Goal: Information Seeking & Learning: Learn about a topic

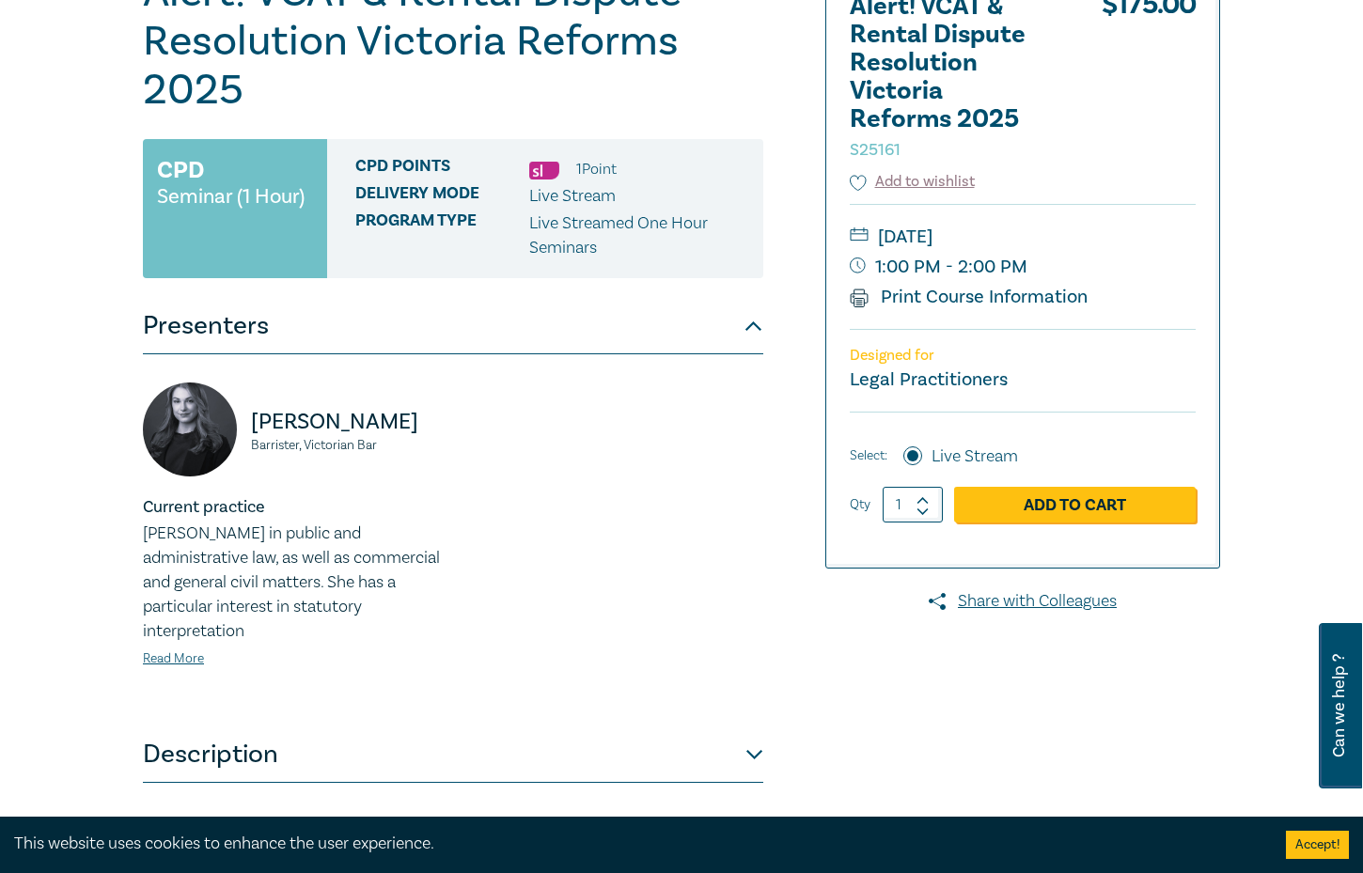
scroll to position [699, 0]
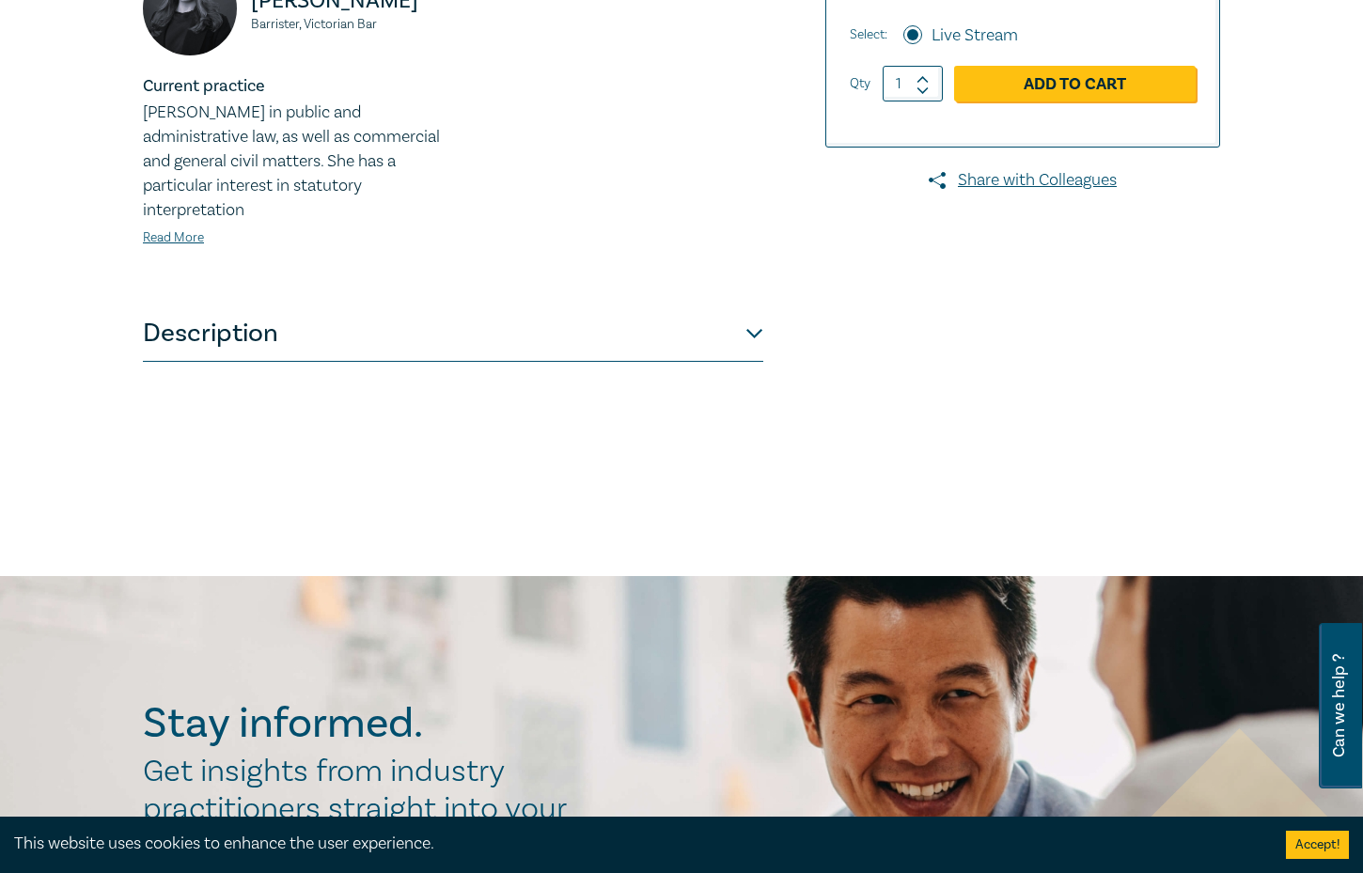
click at [459, 335] on button "Description" at bounding box center [453, 333] width 620 height 56
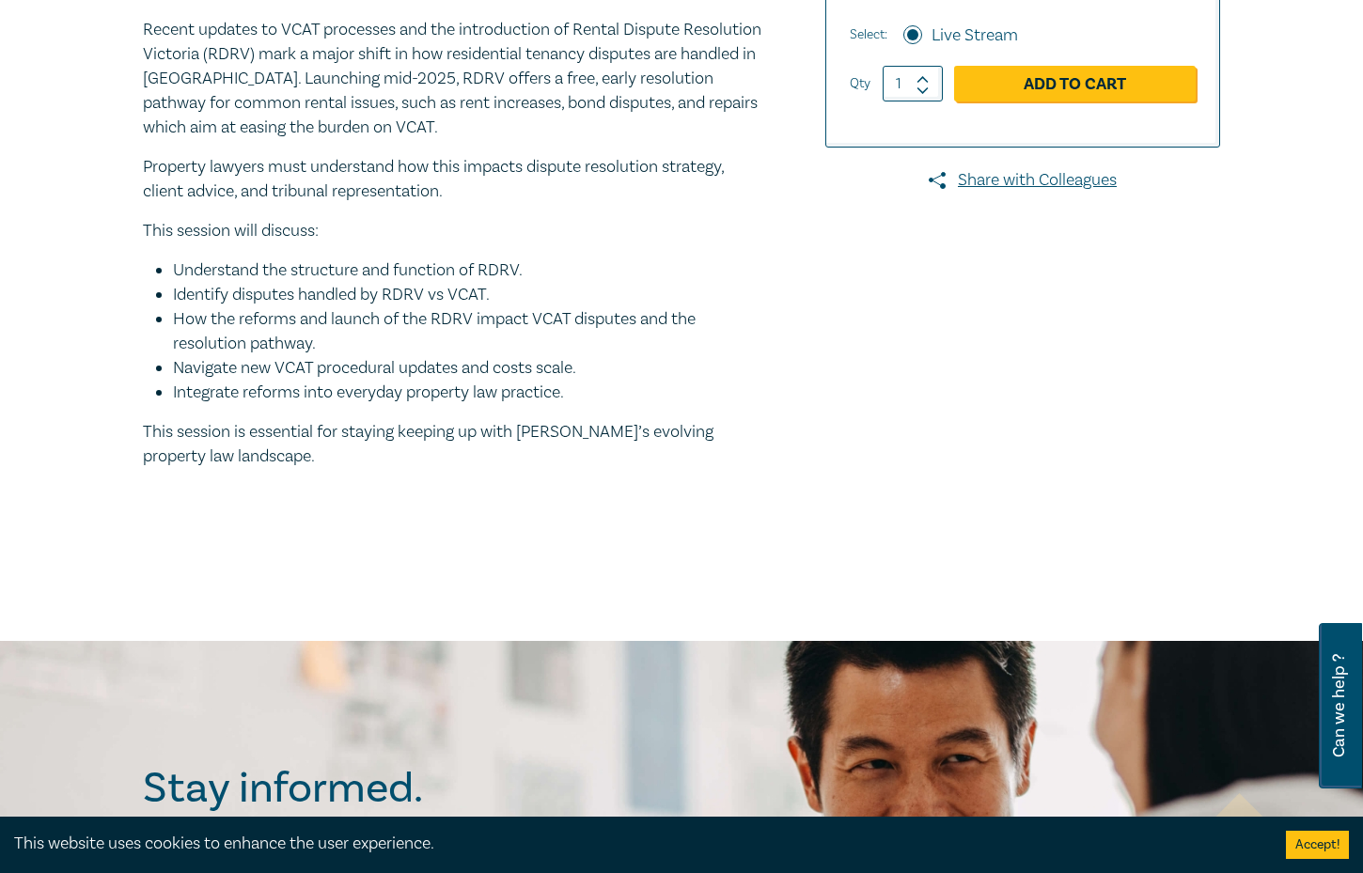
scroll to position [688, 0]
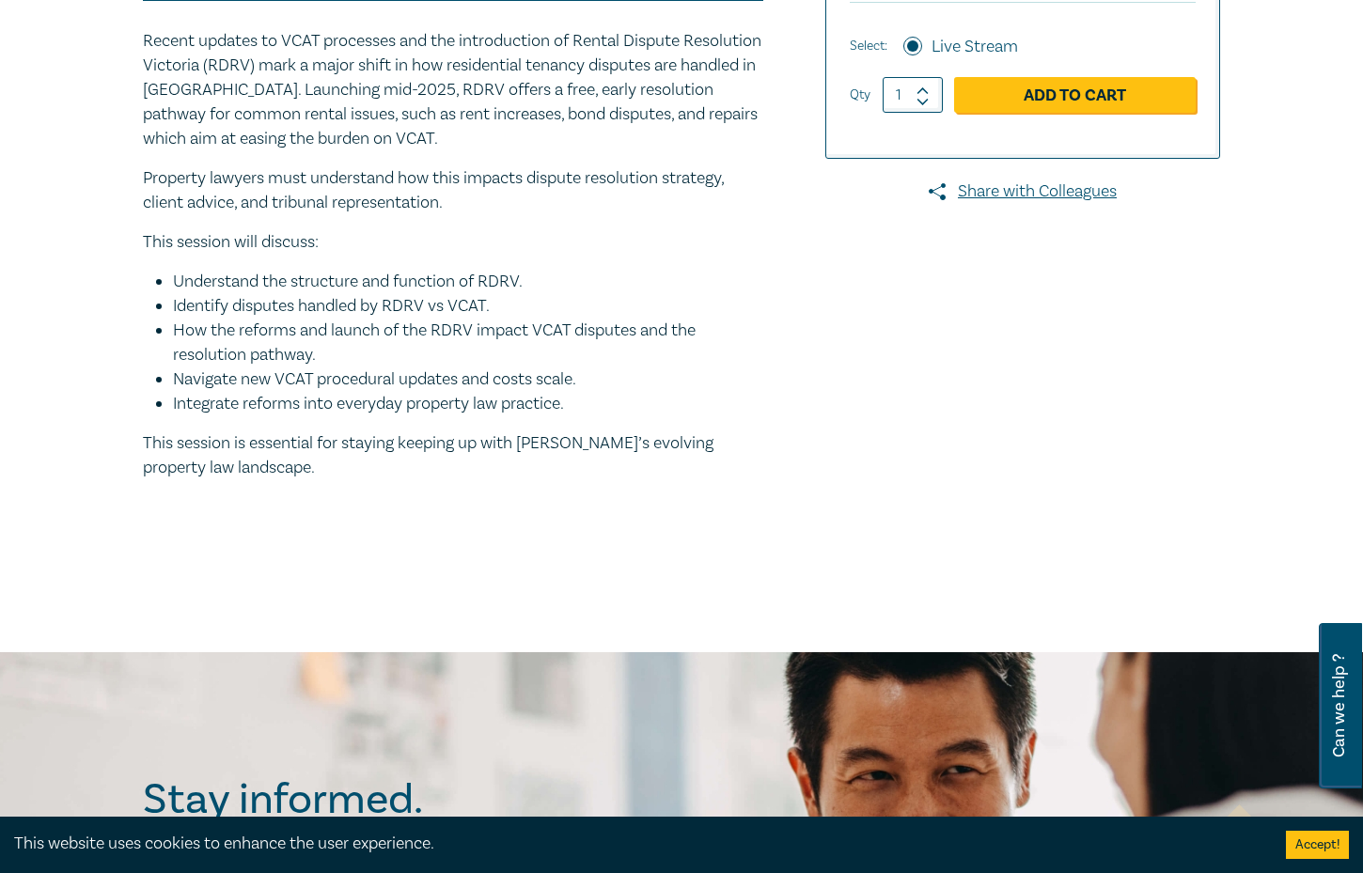
drag, startPoint x: 164, startPoint y: 381, endPoint x: 631, endPoint y: 400, distance: 467.4
click at [631, 400] on ul "Understand the structure and function of RDRV. Identify disputes handled by RDR…" at bounding box center [453, 343] width 620 height 147
click at [818, 425] on div "Alert! VCAT & Rental Dispute Resolution Victoria Reforms 2025 S25161 CPD Semina…" at bounding box center [498, 60] width 733 height 1005
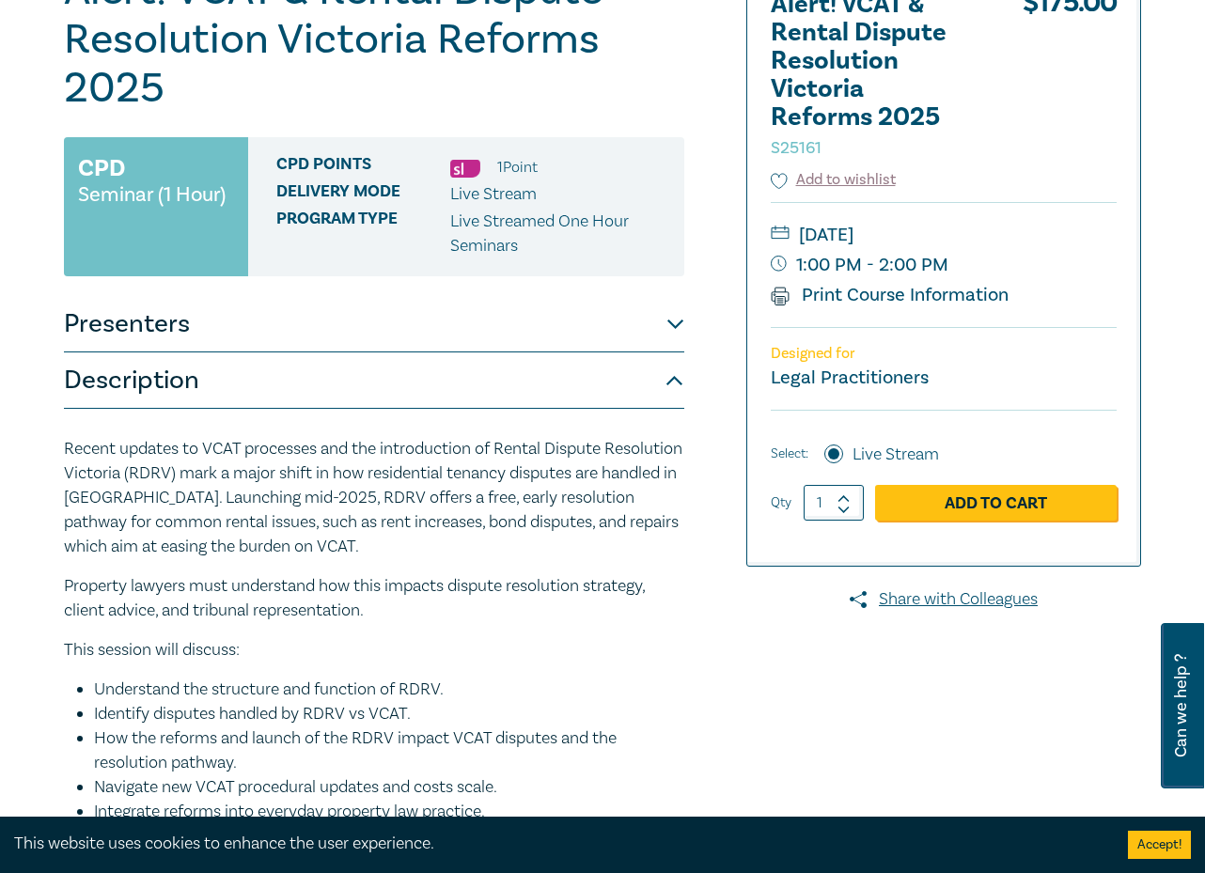
scroll to position [470, 0]
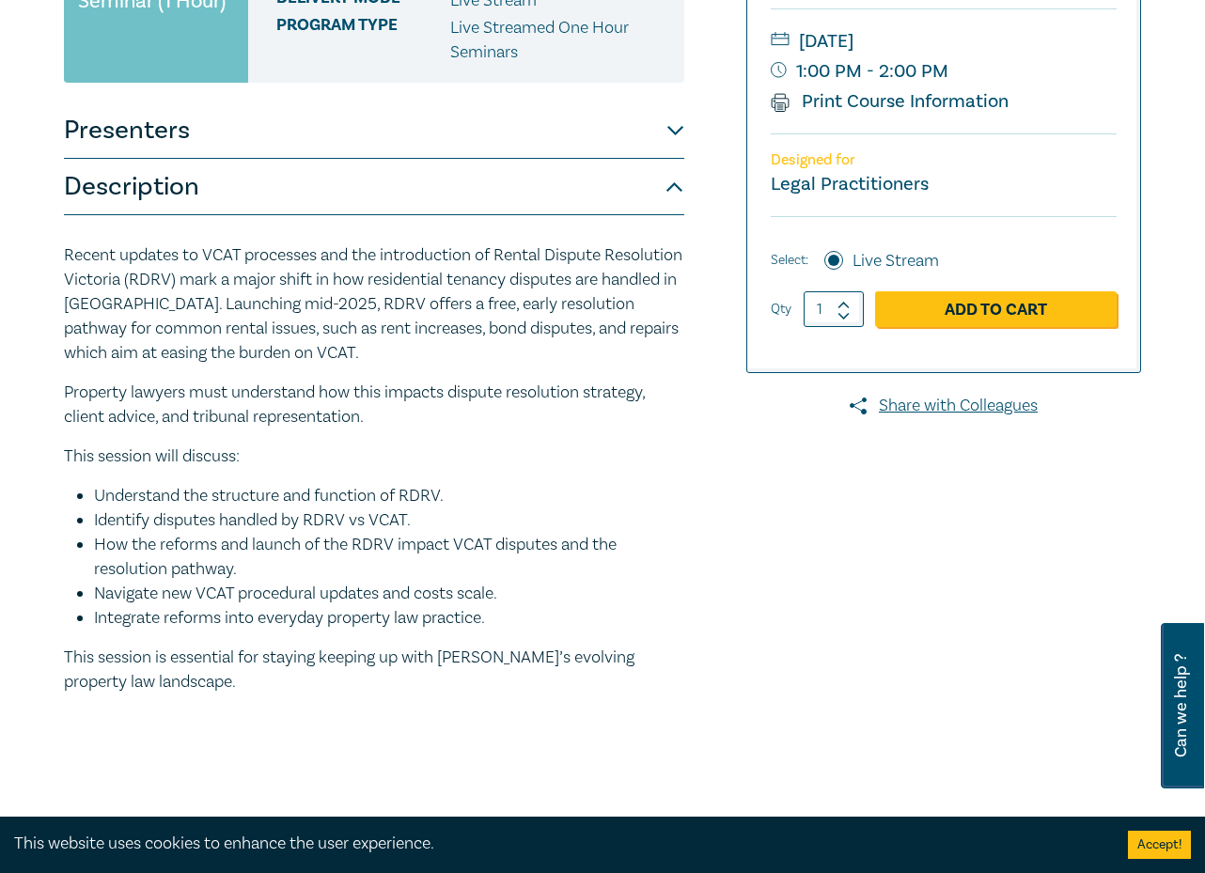
drag, startPoint x: 70, startPoint y: 301, endPoint x: 666, endPoint y: 418, distance: 608.2
click at [666, 418] on div "Alert! VCAT & Rental Dispute Resolution Victoria Reforms 2025 S25161 CPD Semina…" at bounding box center [419, 275] width 733 height 1005
click at [367, 470] on div "Recent updates to VCAT processes and the introduction of Rental Dispute Resolut…" at bounding box center [374, 488] width 620 height 491
drag, startPoint x: 109, startPoint y: 544, endPoint x: 200, endPoint y: 540, distance: 91.2
click at [200, 540] on ul "Understand the structure and function of RDRV. Identify disputes handled by RDR…" at bounding box center [374, 557] width 620 height 147
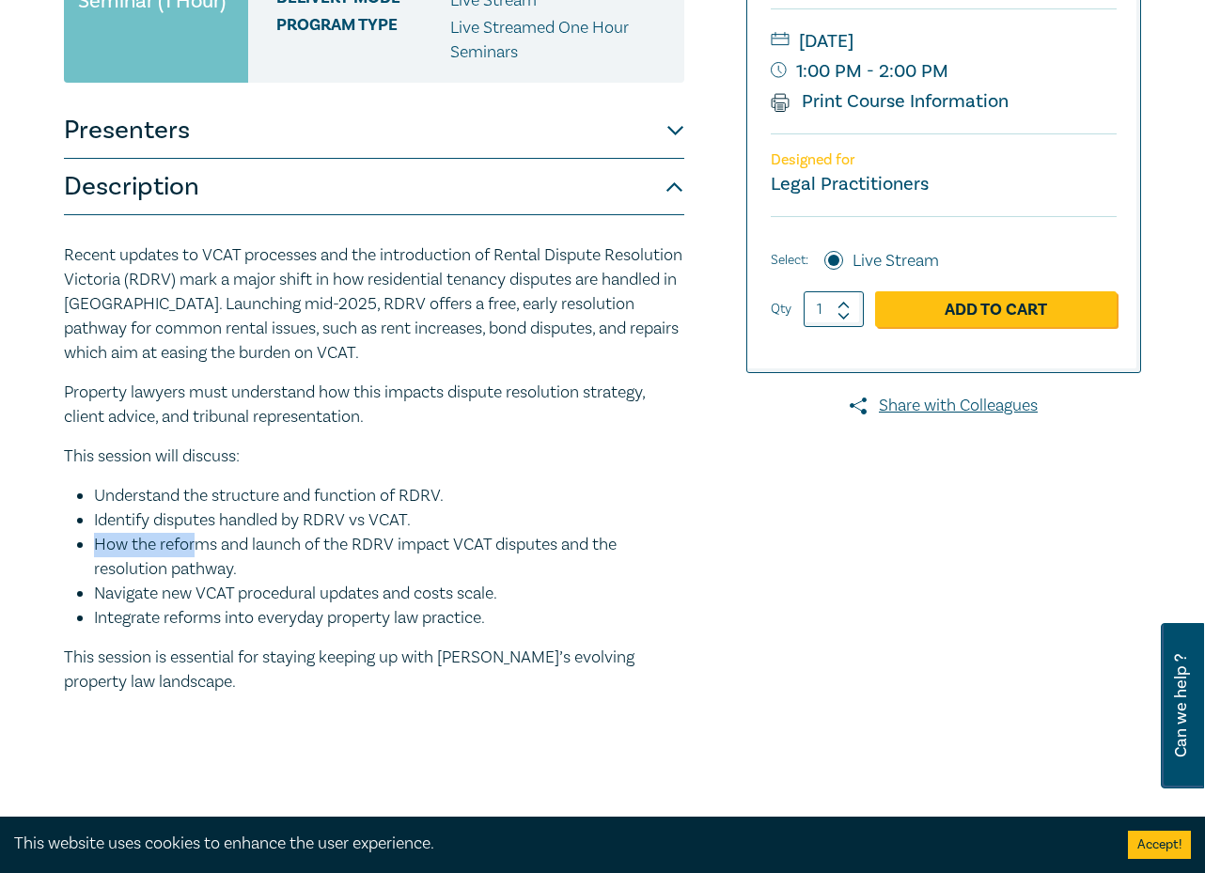
click at [199, 540] on li "How the reforms and launch of the RDRV impact VCAT disputes and the resolution …" at bounding box center [389, 557] width 590 height 49
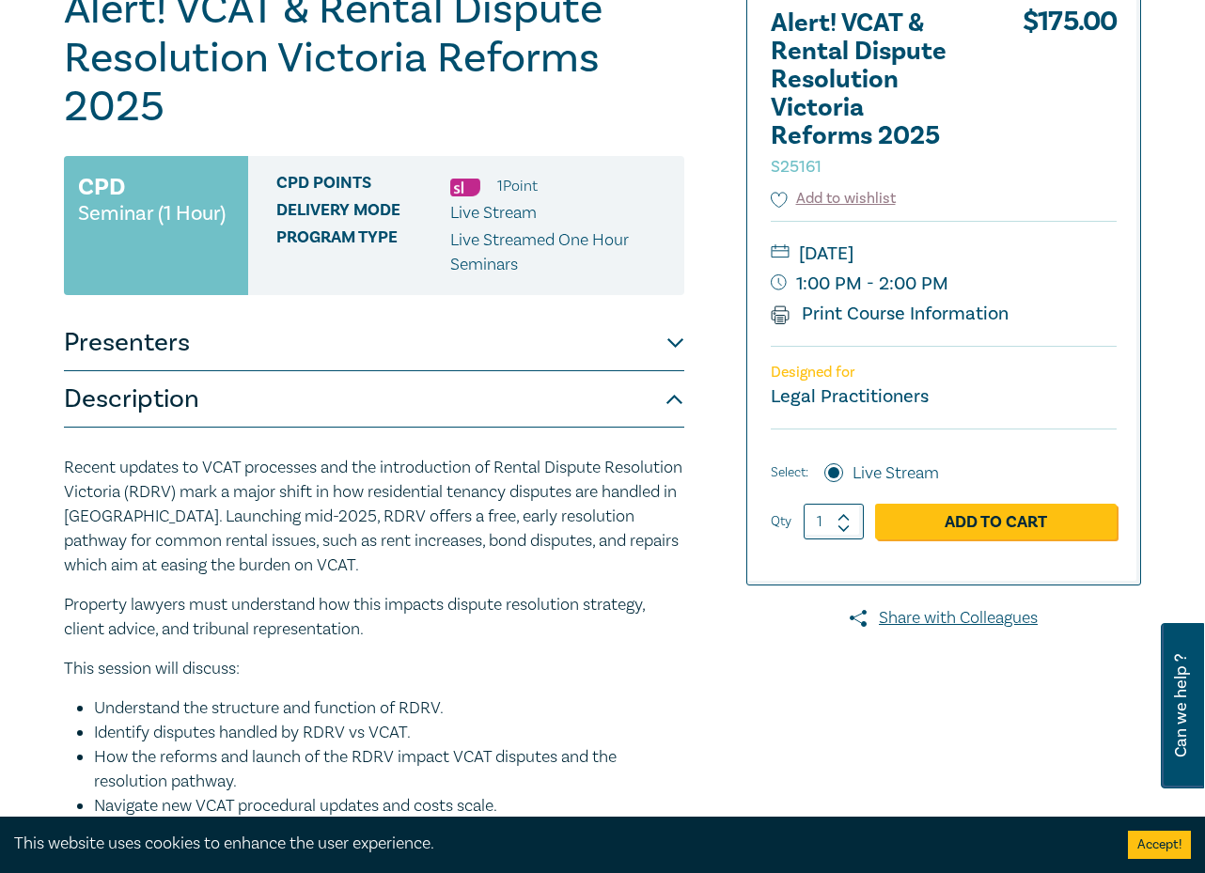
scroll to position [0, 0]
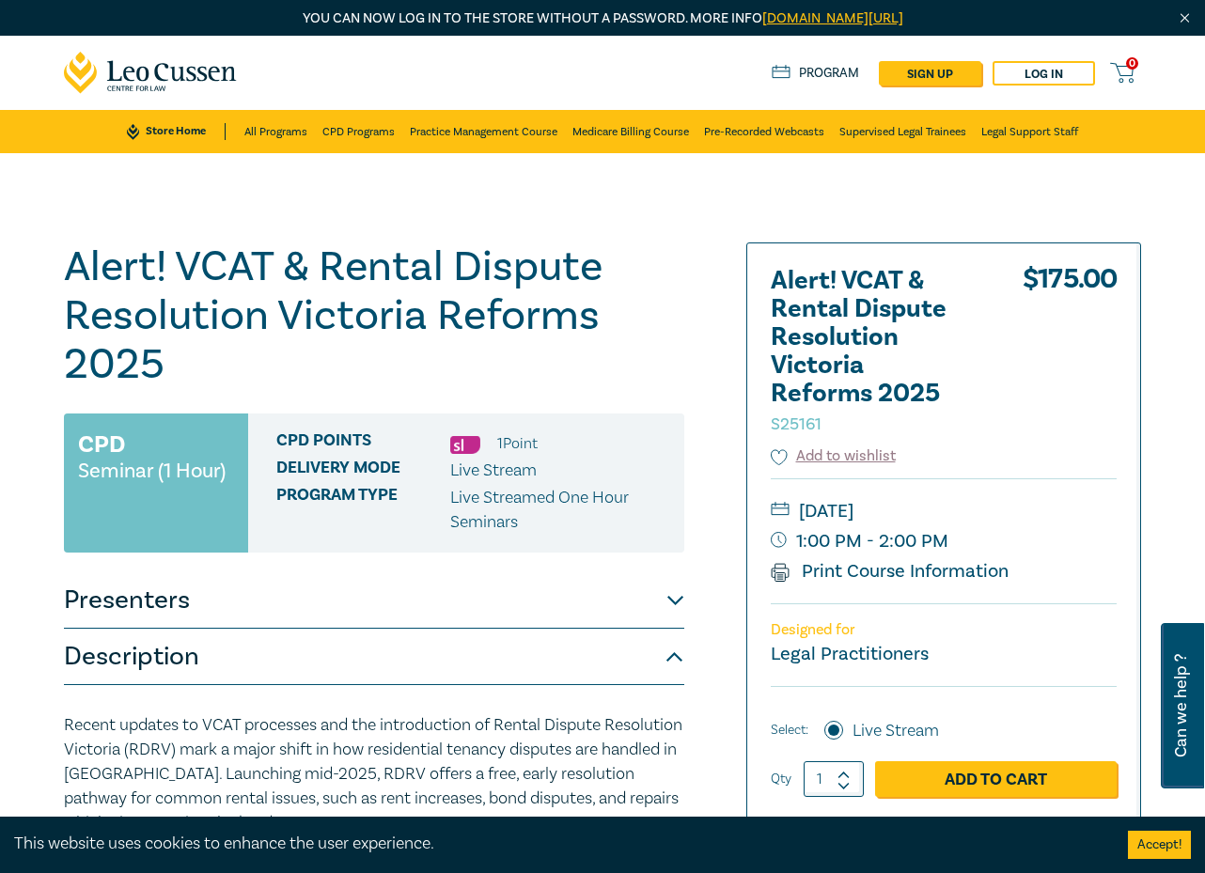
click at [398, 608] on button "Presenters" at bounding box center [374, 600] width 620 height 56
